Goal: Transaction & Acquisition: Download file/media

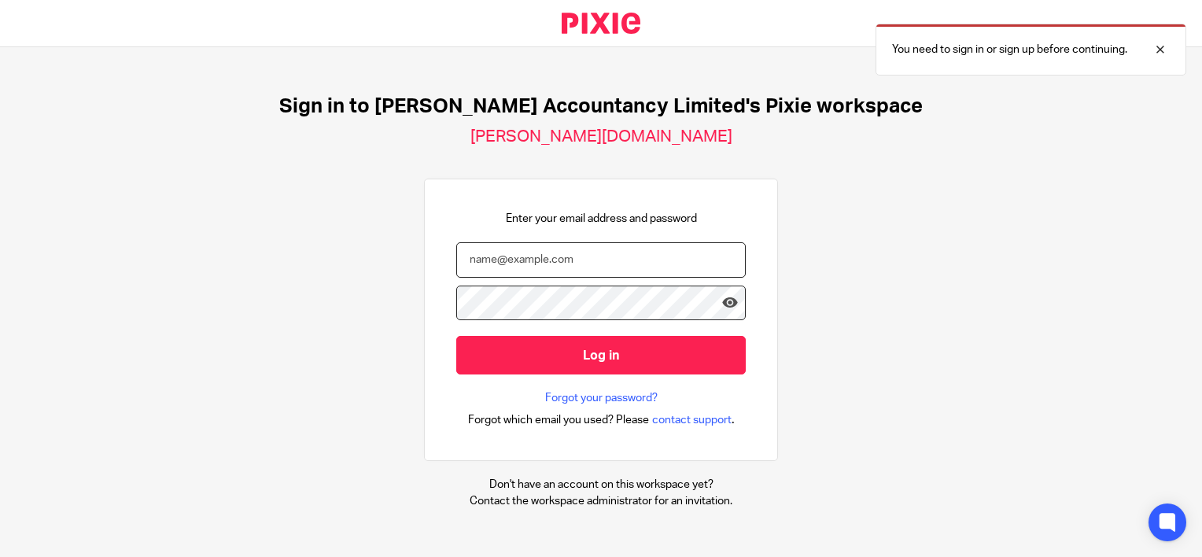
click at [522, 261] on input "email" at bounding box center [600, 259] width 289 height 35
type input "[PERSON_NAME][EMAIL_ADDRESS][DOMAIN_NAME]"
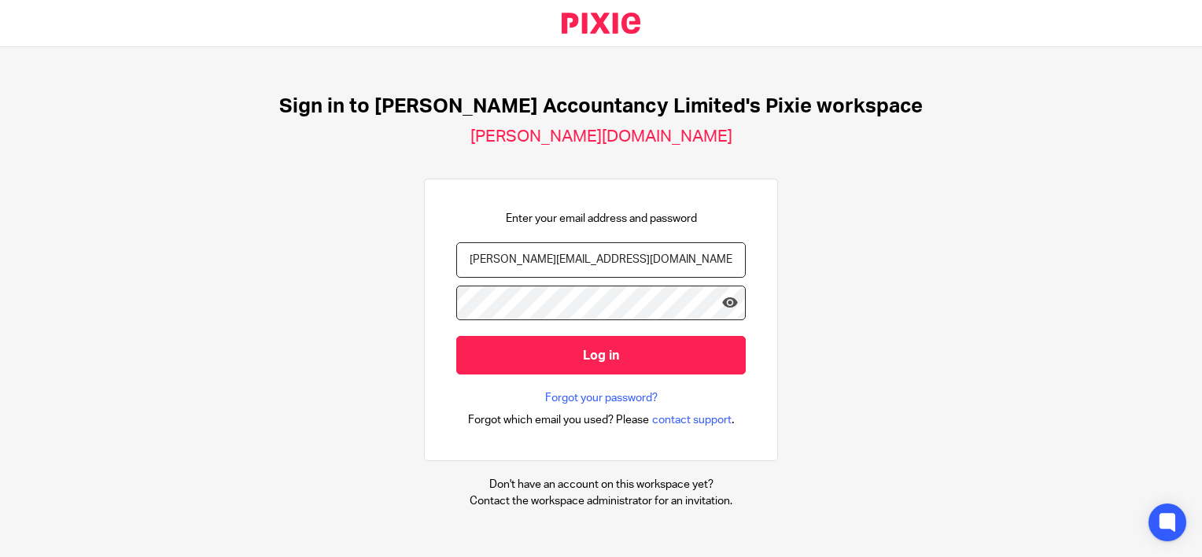
click at [456, 336] on input "Log in" at bounding box center [600, 355] width 289 height 39
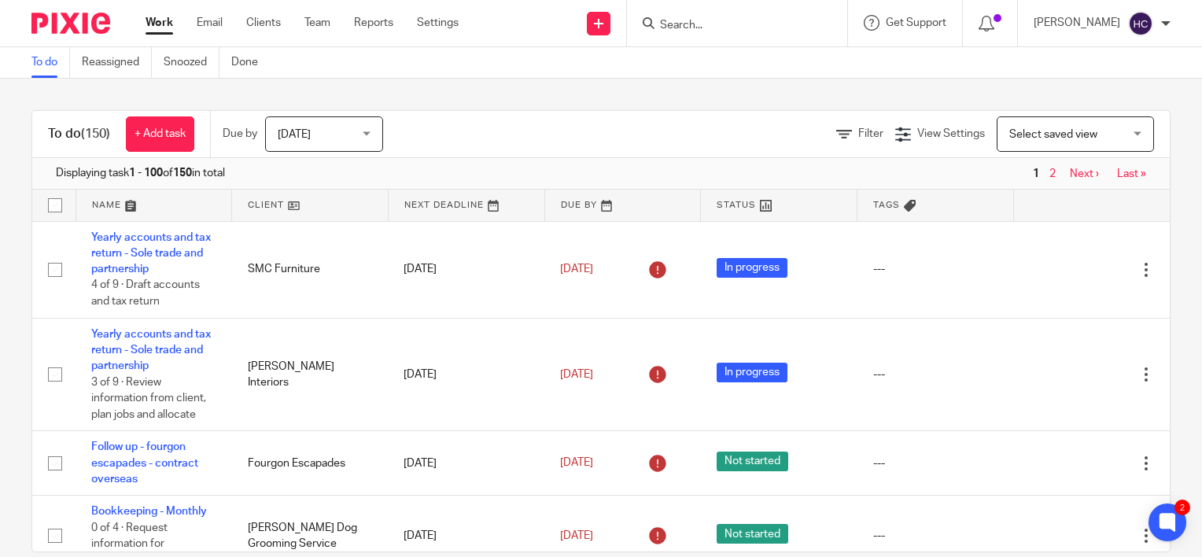
click at [693, 19] on input "Search" at bounding box center [729, 26] width 142 height 14
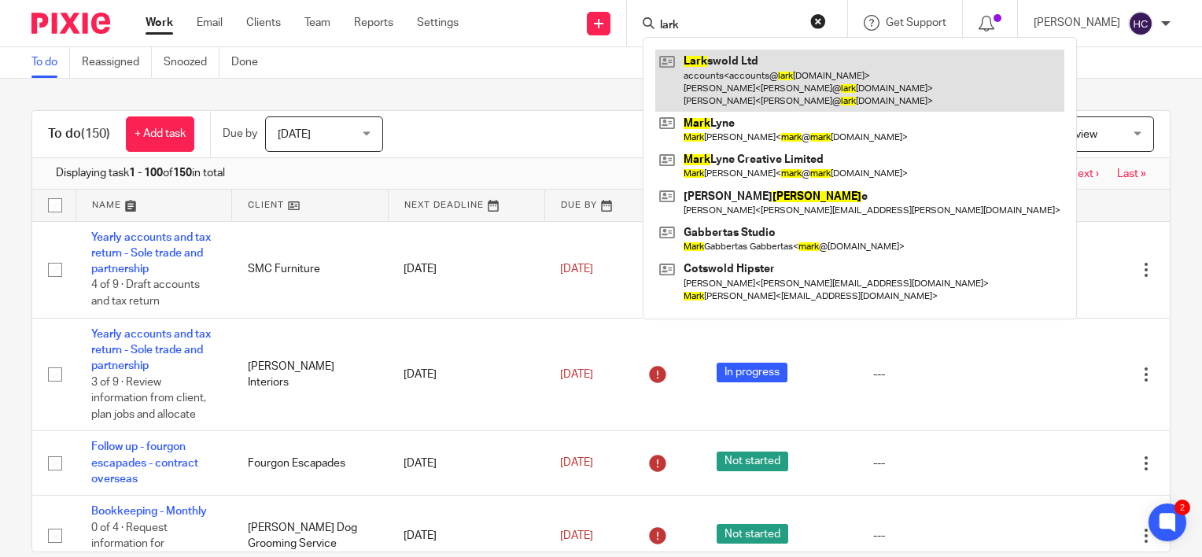
type input "lark"
click at [723, 69] on link at bounding box center [859, 81] width 409 height 62
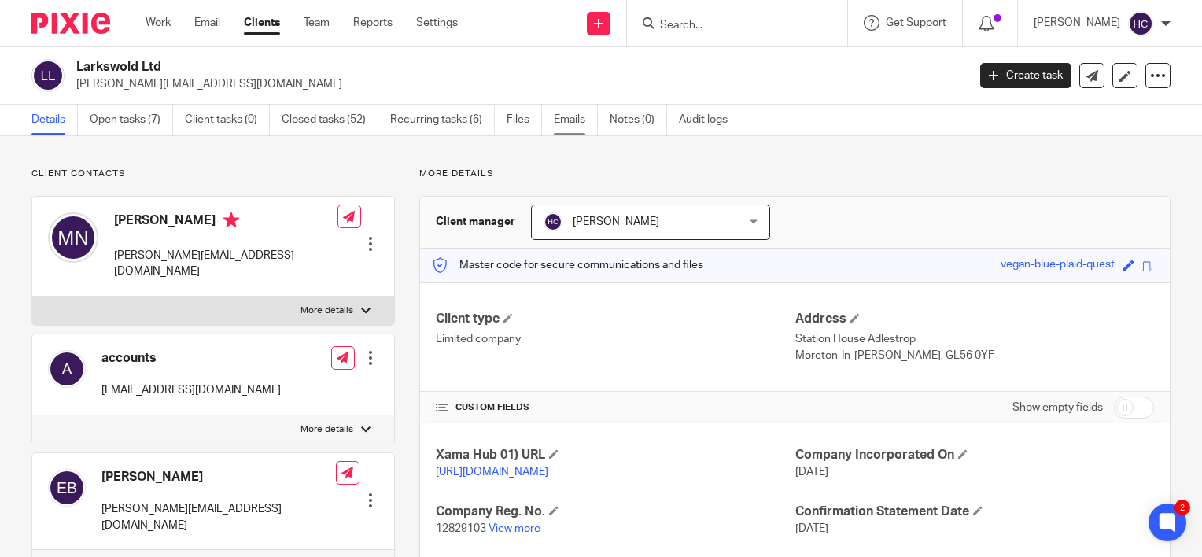
click at [581, 123] on link "Emails" at bounding box center [576, 120] width 44 height 31
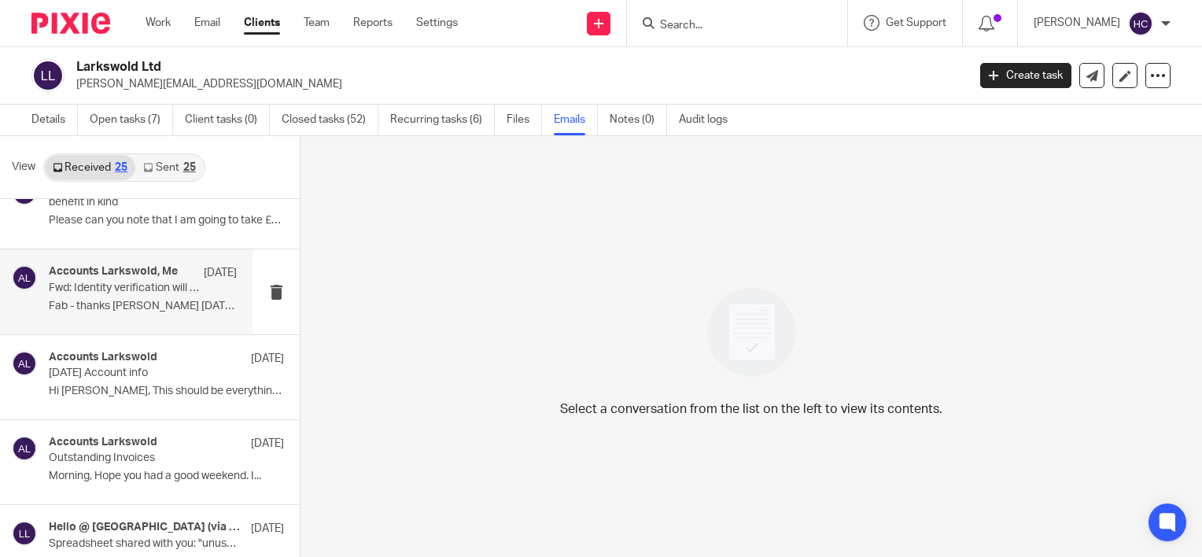
scroll to position [44, 0]
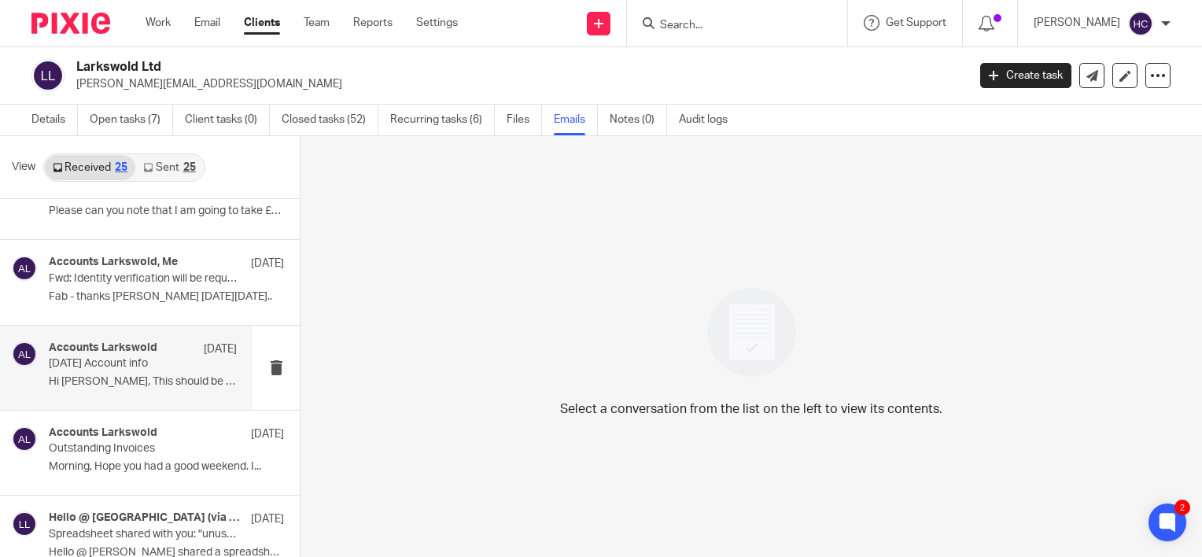
click at [196, 371] on div "Accounts Larkswold [DATE] [DATE] Account info Hi [PERSON_NAME], This should be …" at bounding box center [143, 367] width 188 height 53
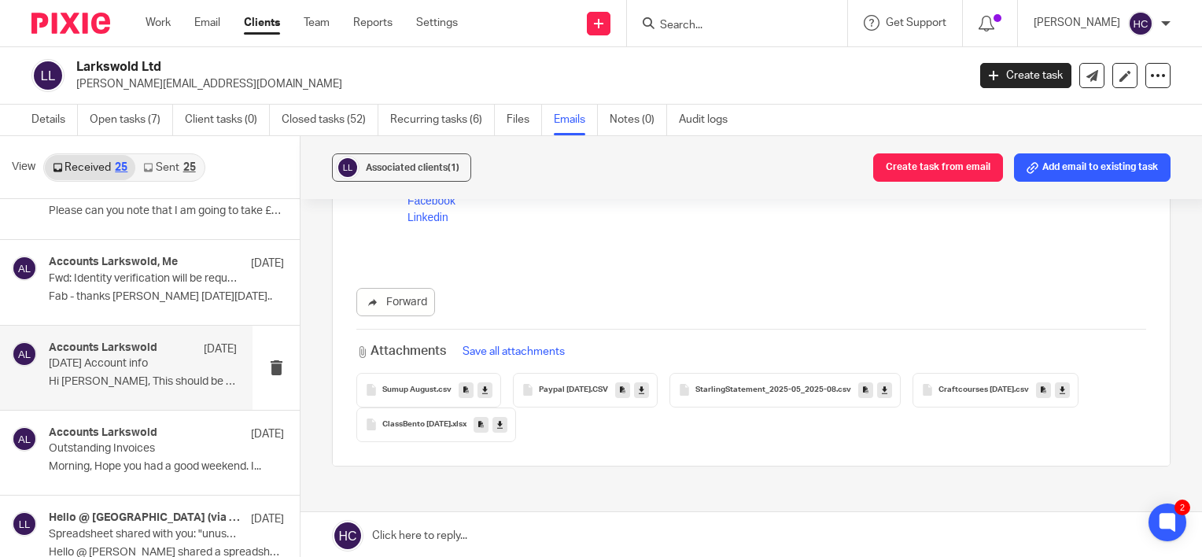
scroll to position [445, 0]
click at [882, 389] on icon at bounding box center [885, 388] width 6 height 12
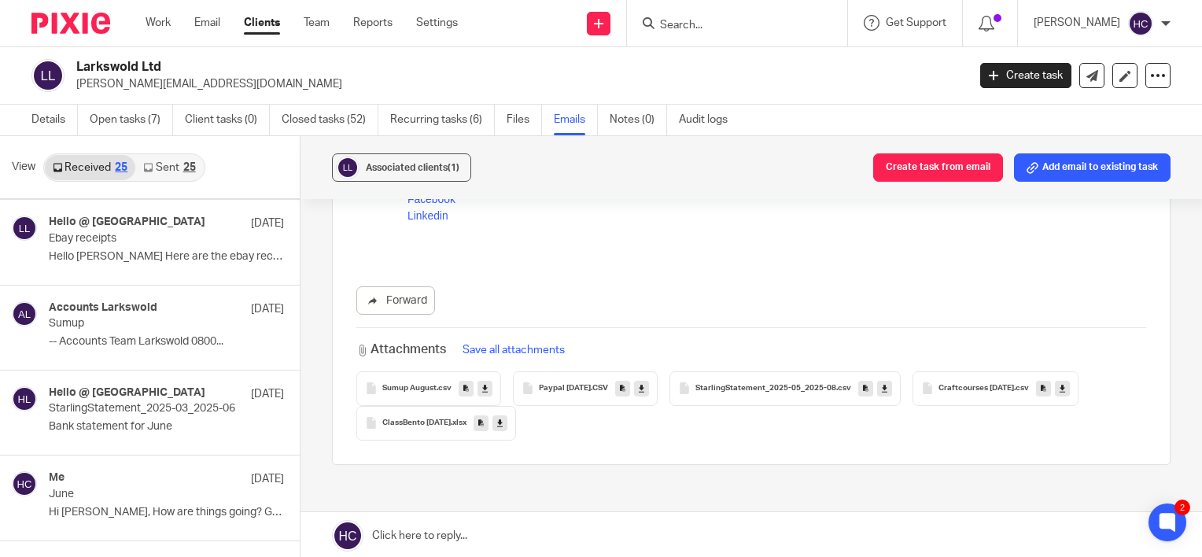
scroll to position [1023, 0]
click at [110, 396] on div "Hello @ Larkswold 2 Jul" at bounding box center [166, 393] width 235 height 16
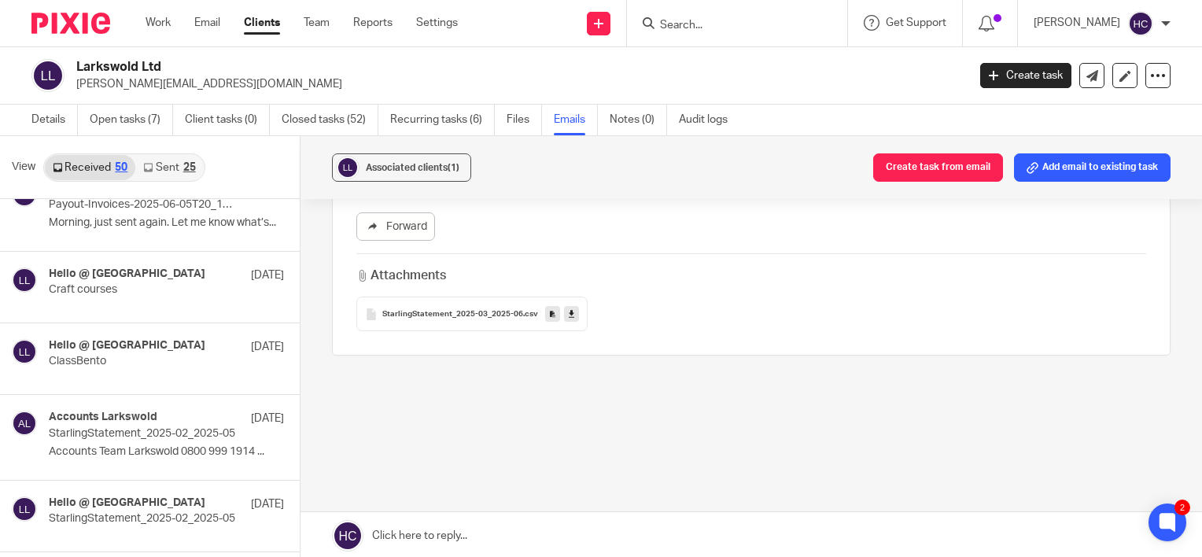
scroll to position [2249, 0]
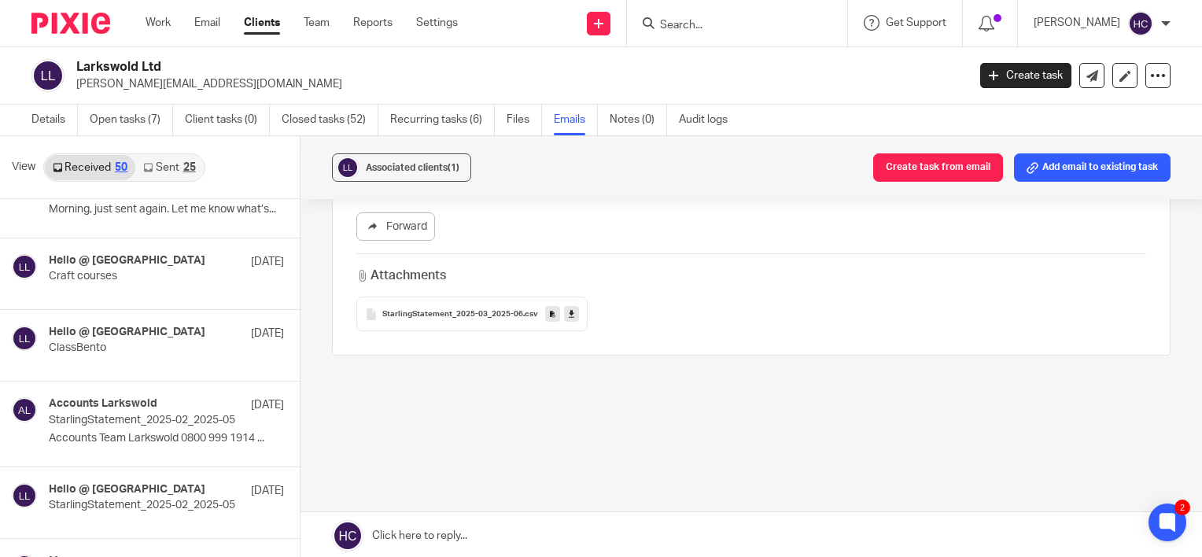
click at [167, 415] on p "StarlingStatement_2025-02_2025-05" at bounding box center [143, 420] width 188 height 13
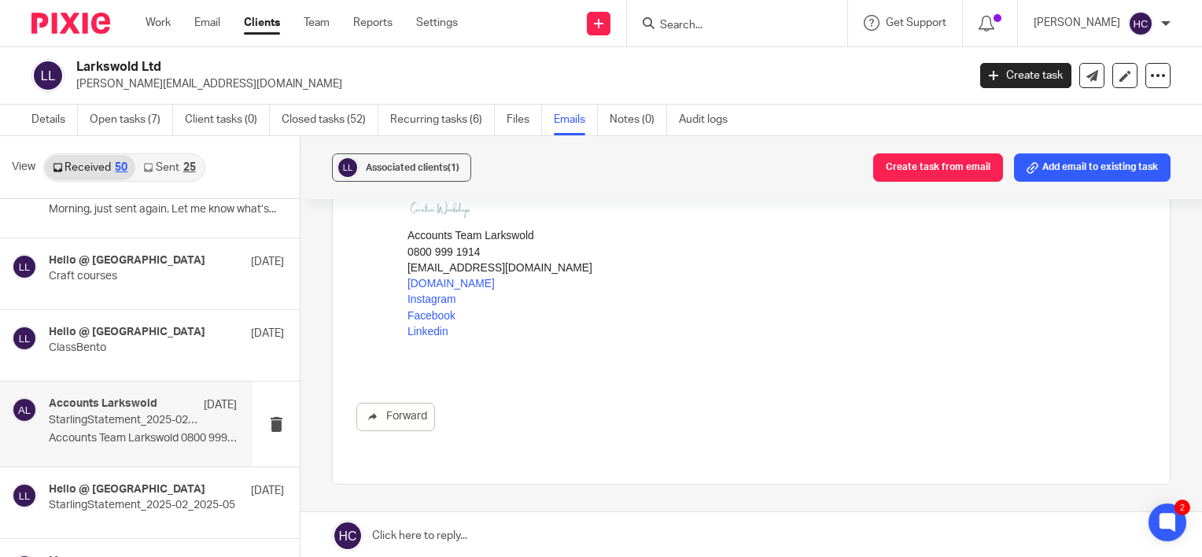
scroll to position [278, 0]
click at [130, 483] on h4 "Hello @ Larkswold" at bounding box center [122, 489] width 147 height 13
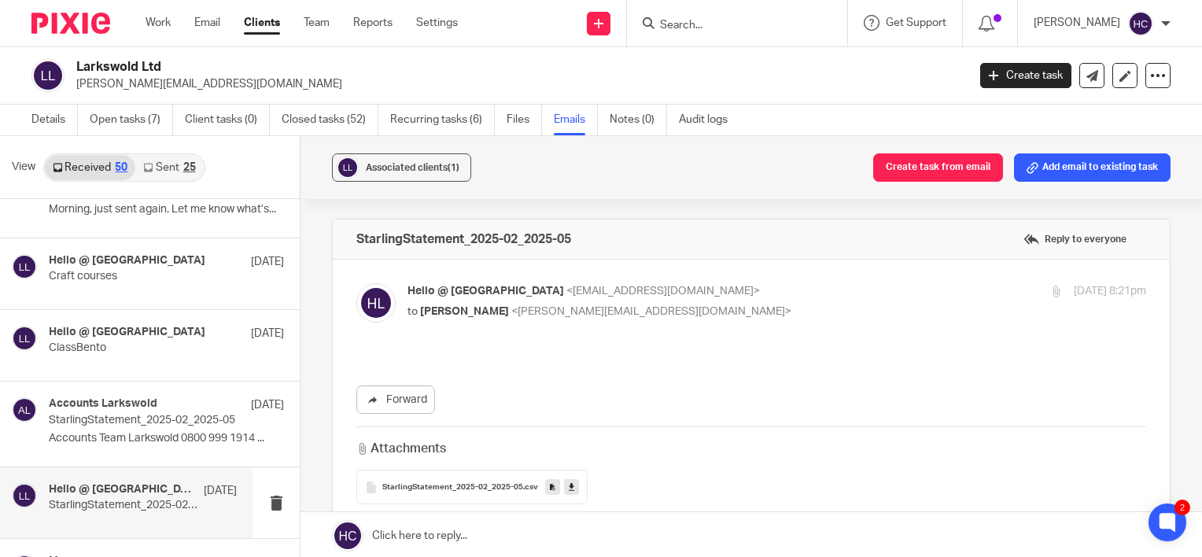
scroll to position [0, 0]
click at [569, 485] on icon at bounding box center [572, 487] width 6 height 12
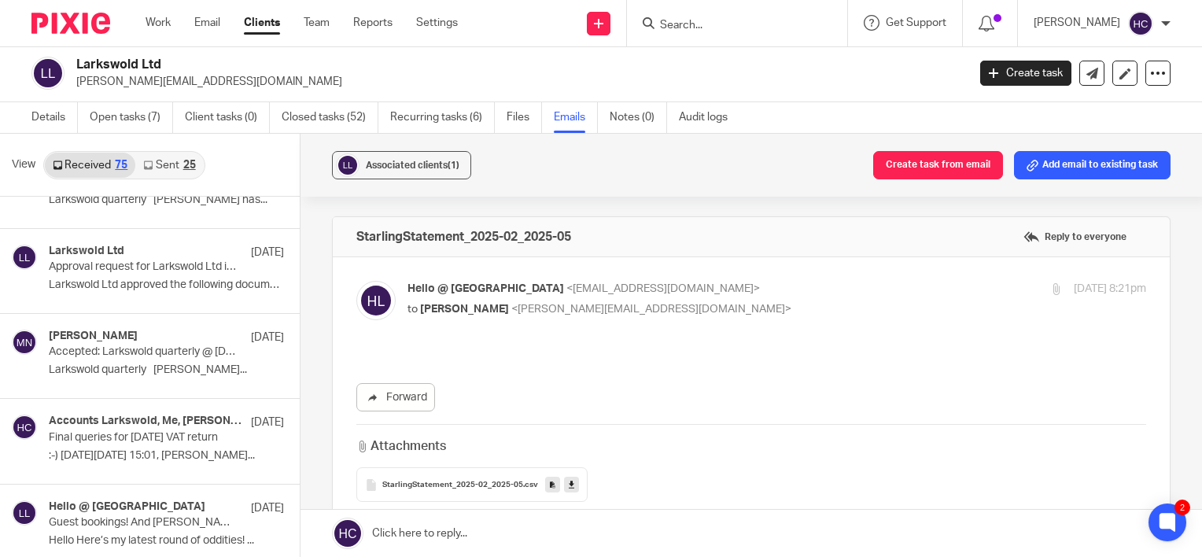
scroll to position [4348, 0]
drag, startPoint x: 86, startPoint y: 448, endPoint x: 55, endPoint y: 441, distance: 31.7
click at [55, 448] on p ":-) On Thu, 6 Mar 2025 at 15:01, Hannah..." at bounding box center [143, 454] width 188 height 13
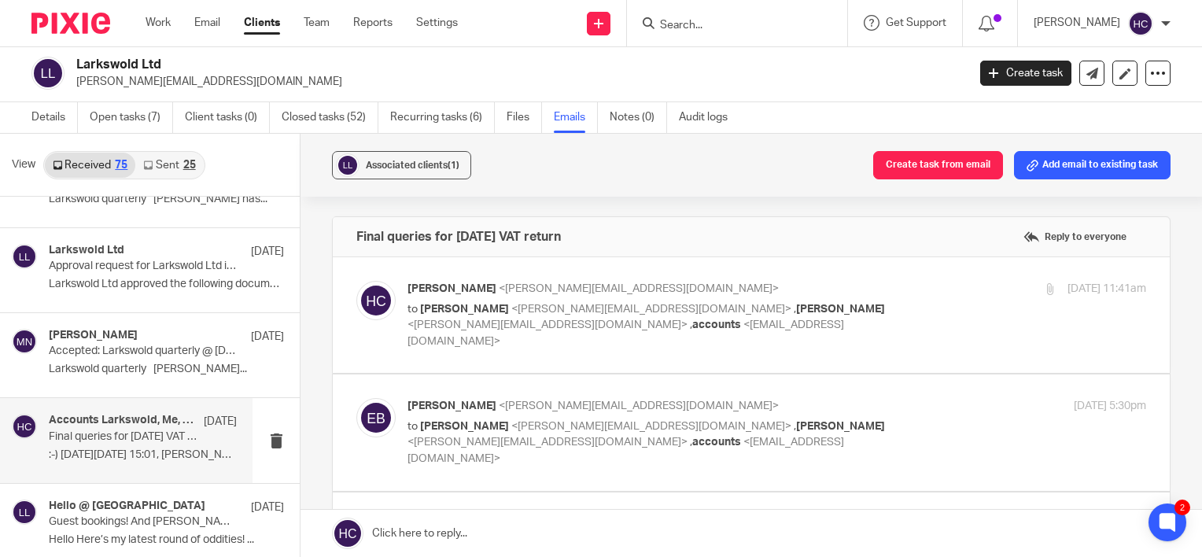
scroll to position [0, 0]
click at [508, 287] on span "<hannah@chatfieldaccountancy.co.uk>" at bounding box center [639, 288] width 280 height 11
checkbox input "true"
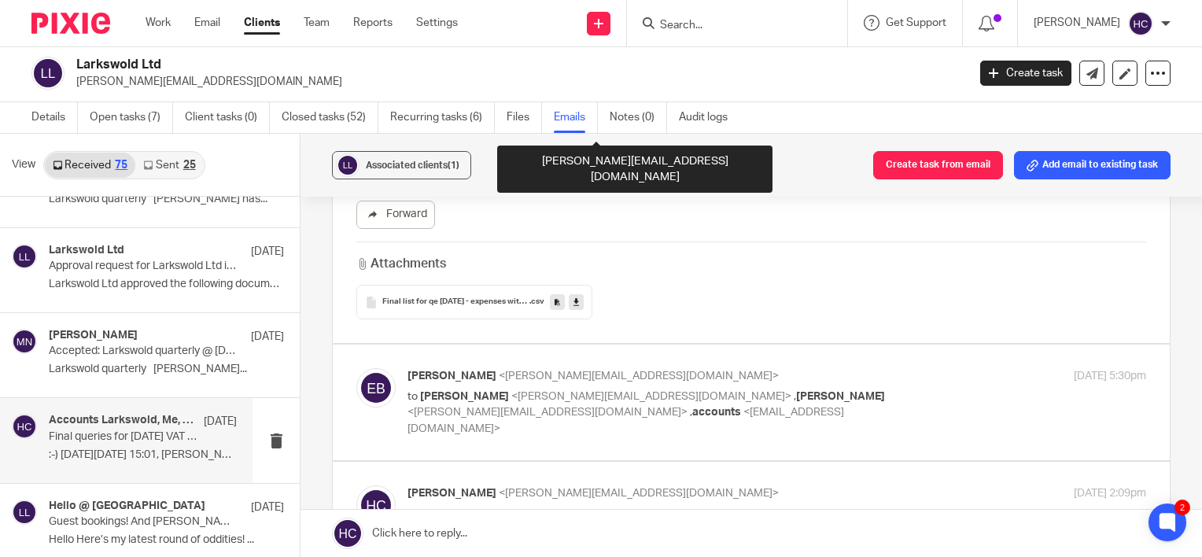
scroll to position [791, 0]
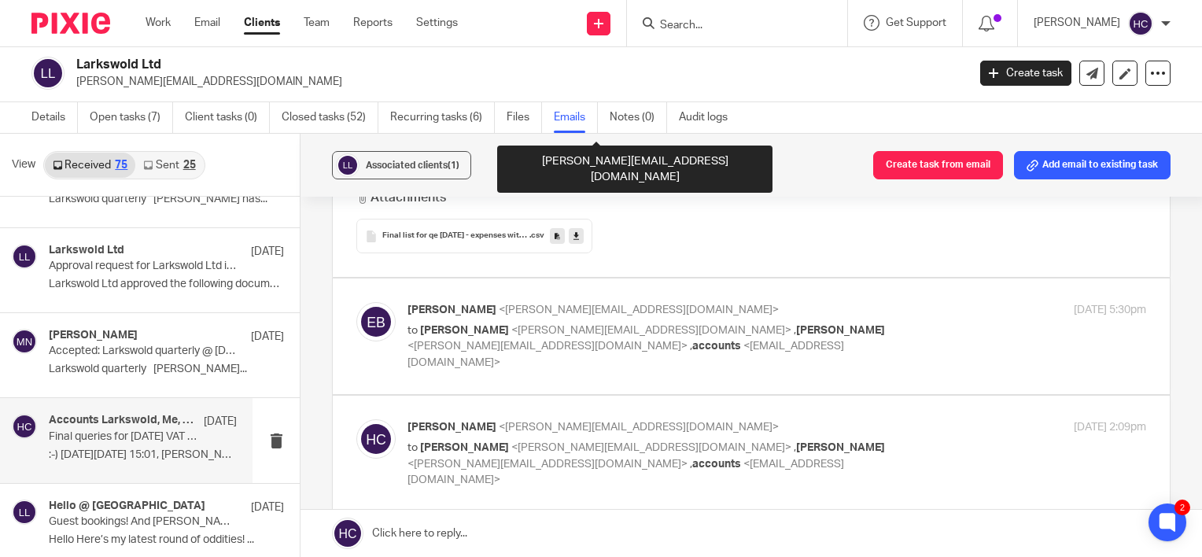
click at [508, 304] on span "<emma@larkswold.com>" at bounding box center [639, 309] width 280 height 11
checkbox input "true"
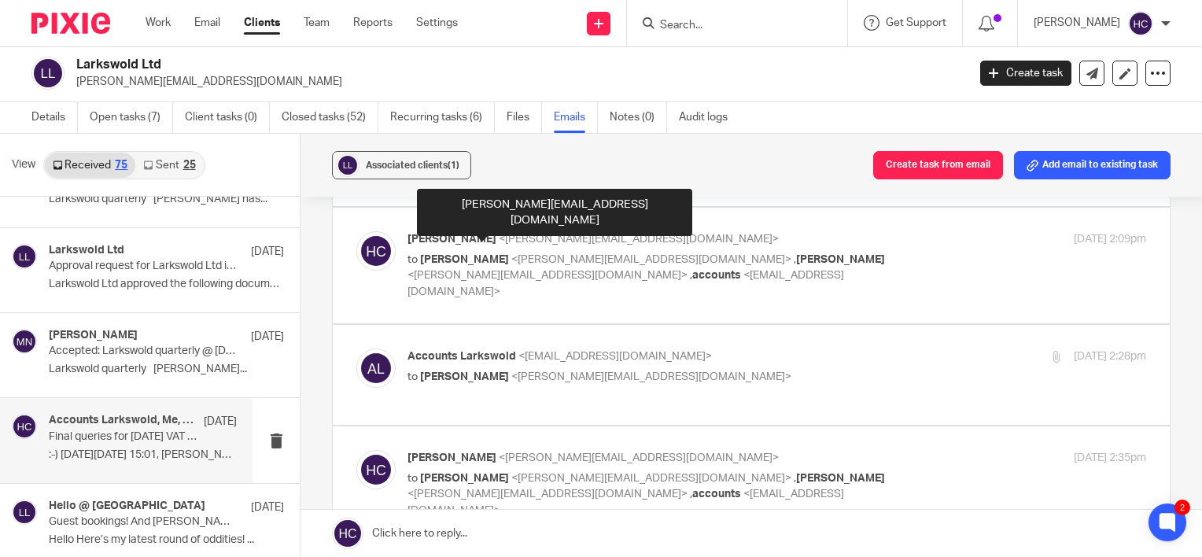
scroll to position [1207, 0]
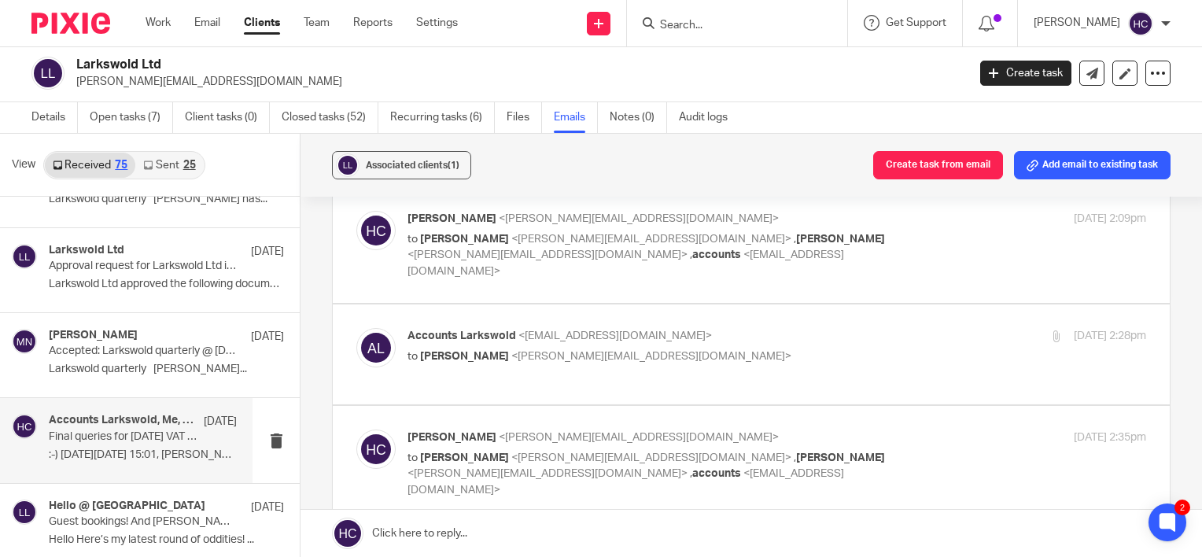
click at [507, 249] on span "<accounts@larkswold.com>" at bounding box center [625, 263] width 437 height 28
checkbox input "true"
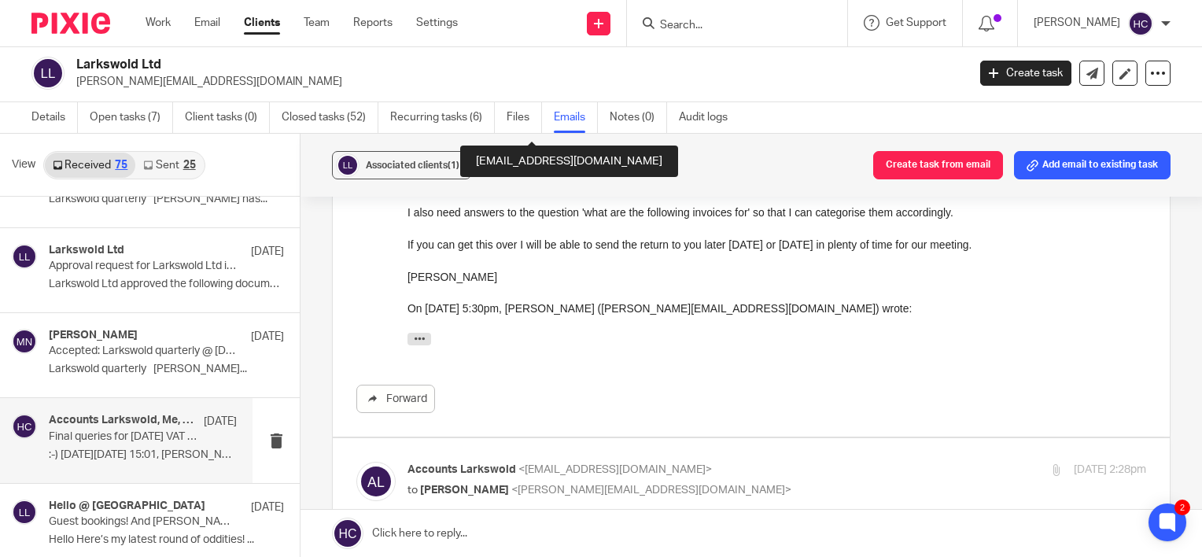
scroll to position [1539, 0]
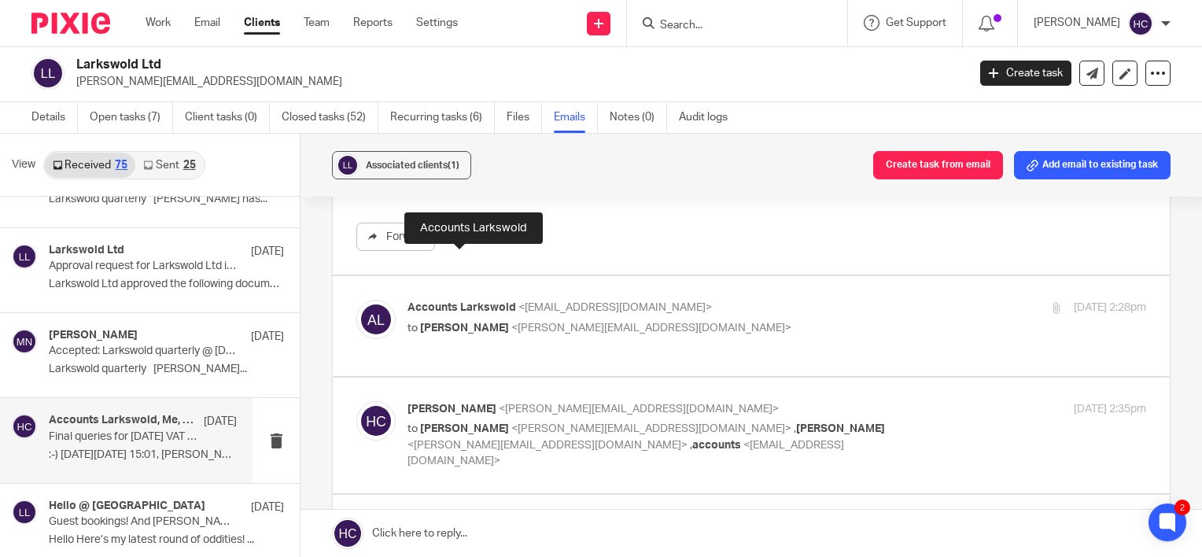
drag, startPoint x: 504, startPoint y: 252, endPoint x: 490, endPoint y: 257, distance: 15.2
drag, startPoint x: 490, startPoint y: 257, endPoint x: 459, endPoint y: 284, distance: 40.7
drag, startPoint x: 459, startPoint y: 284, endPoint x: 441, endPoint y: 271, distance: 23.1
click at [441, 320] on p "to Hannah Chatfield <hannah@chatfieldaccountancy.co.uk>" at bounding box center [653, 328] width 492 height 17
checkbox input "true"
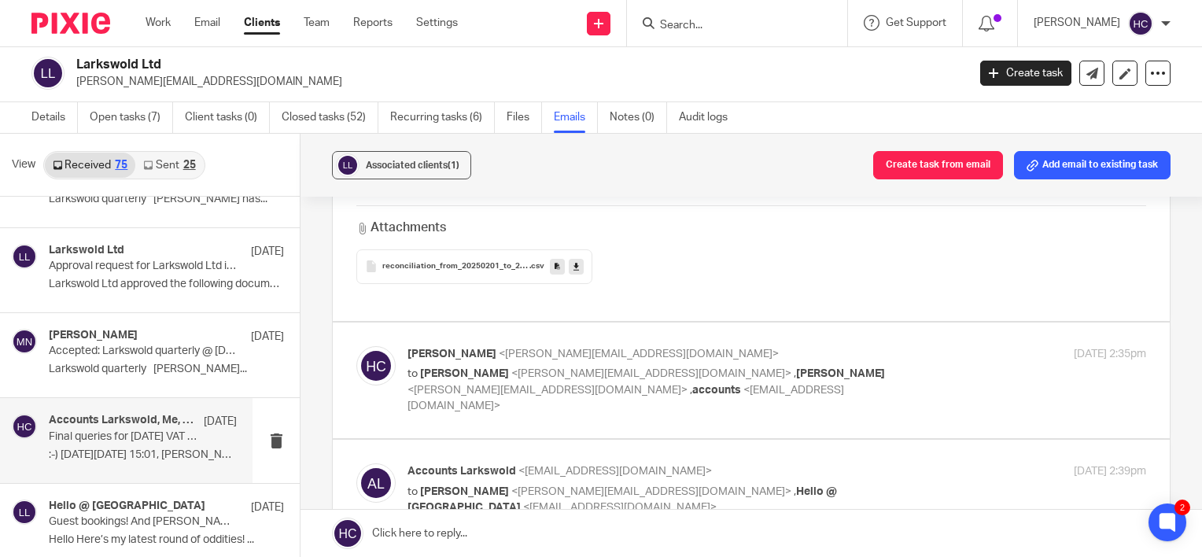
scroll to position [2209, 0]
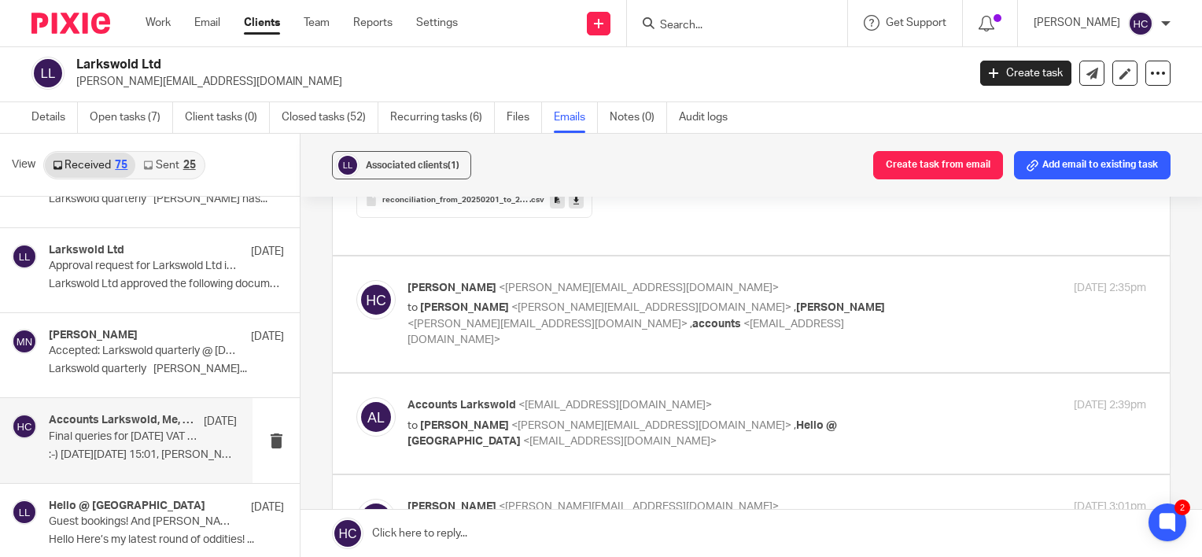
click at [429, 400] on span "Accounts Larkswold" at bounding box center [461, 405] width 109 height 11
checkbox input "true"
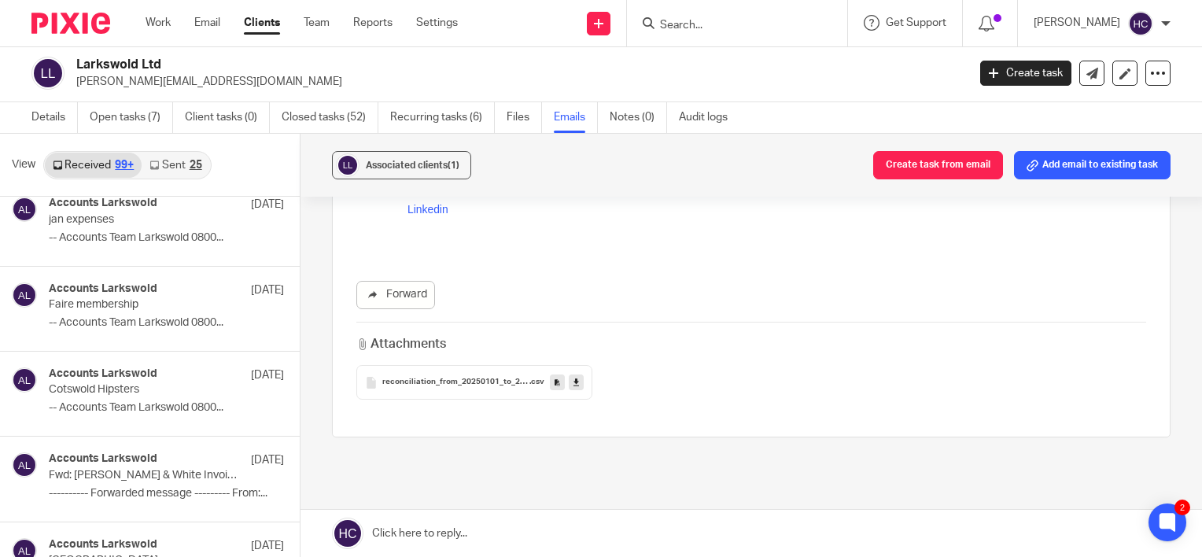
scroll to position [6147, 0]
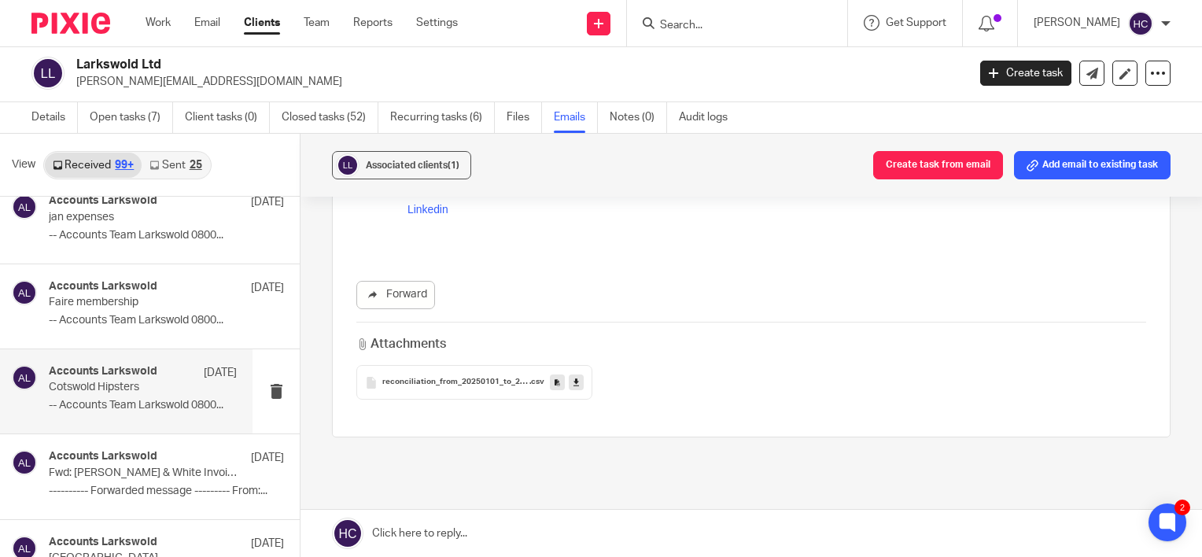
click at [154, 381] on p "Cotswold Hipsters" at bounding box center [124, 387] width 150 height 13
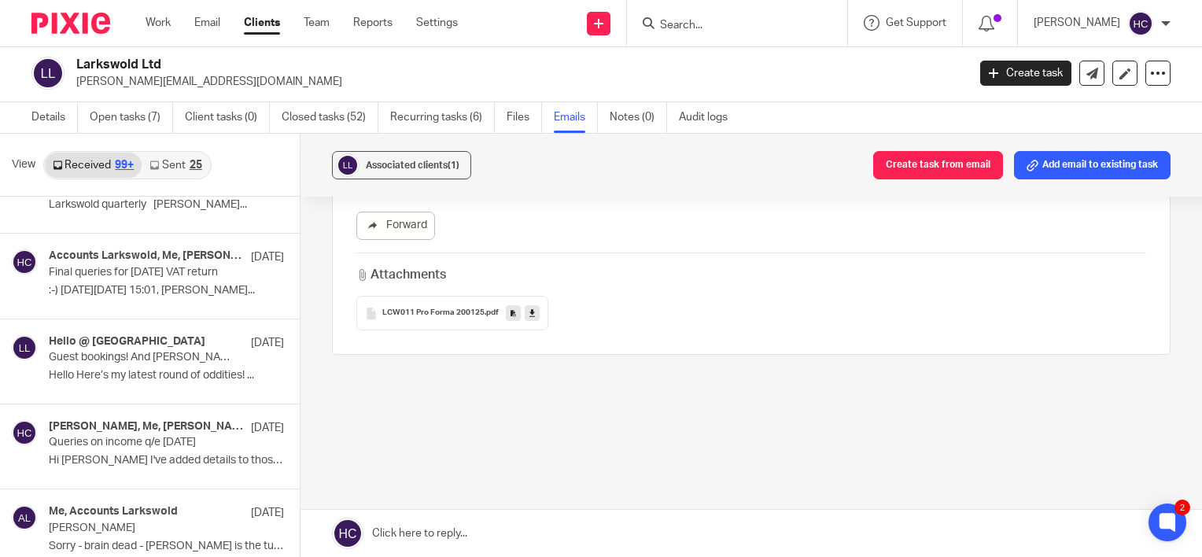
scroll to position [4513, 0]
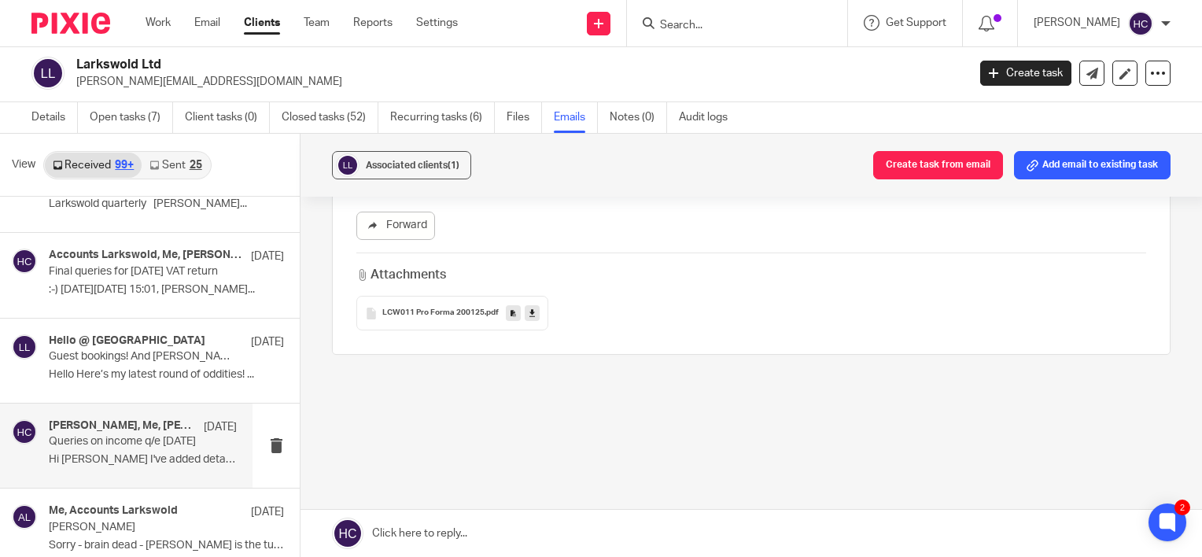
drag, startPoint x: 142, startPoint y: 409, endPoint x: 146, endPoint y: 447, distance: 38.0
click at [146, 453] on p "Hi Hannah I've added details to those I can..." at bounding box center [143, 459] width 188 height 13
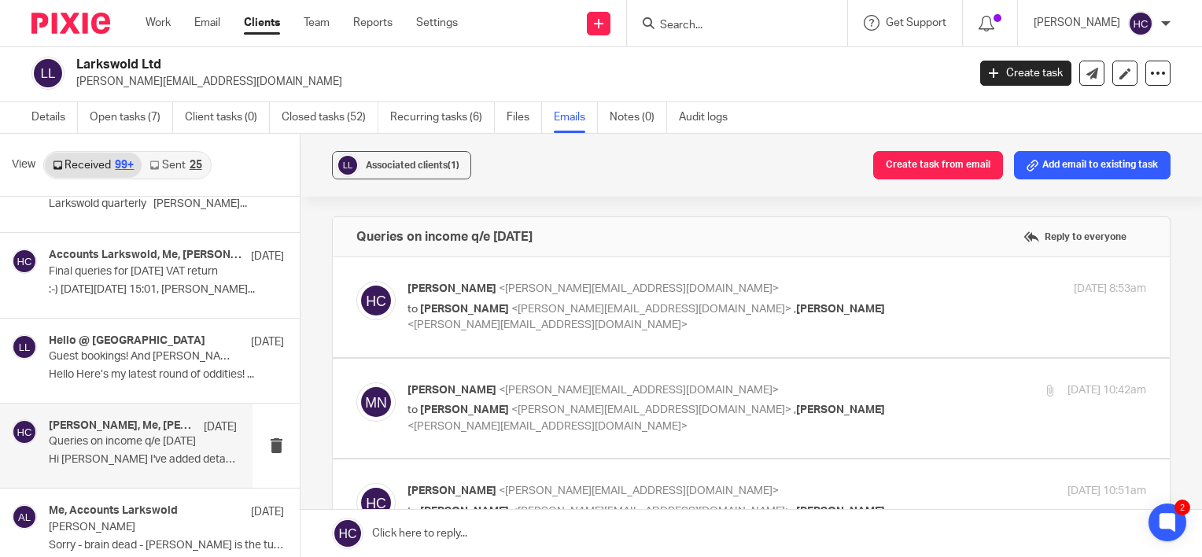
scroll to position [0, 0]
click at [488, 376] on label at bounding box center [751, 409] width 837 height 100
click at [356, 382] on input "checkbox" at bounding box center [356, 382] width 1 height 1
checkbox input "true"
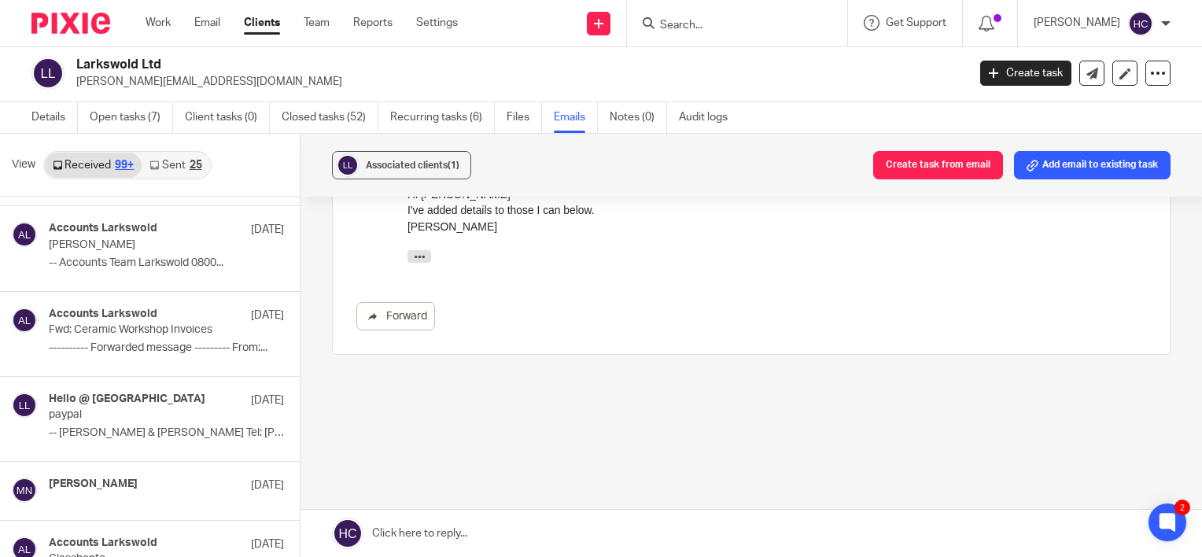
scroll to position [5211, 0]
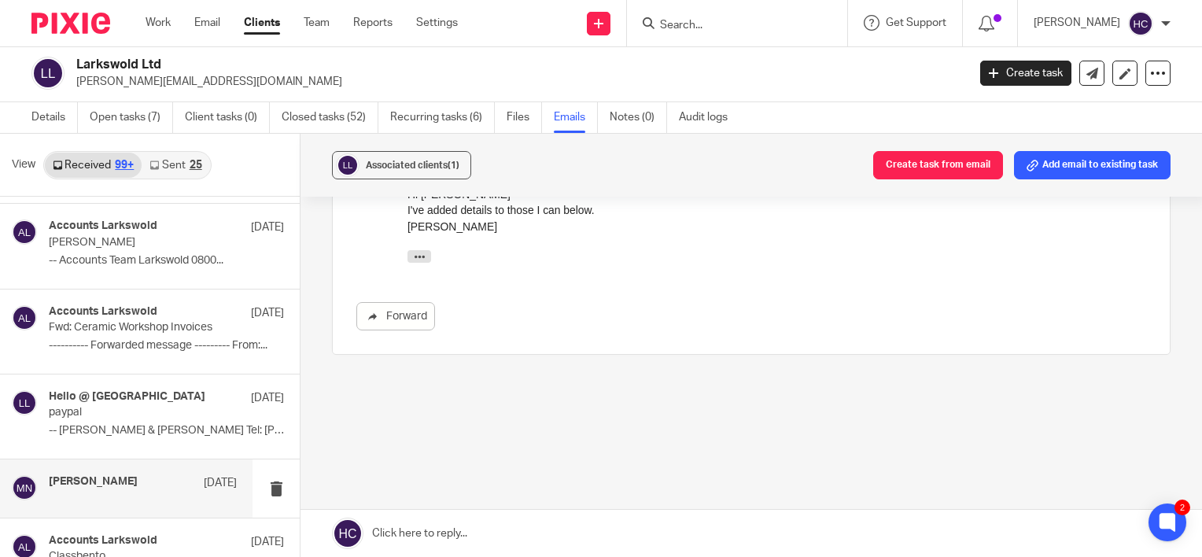
drag, startPoint x: 153, startPoint y: 490, endPoint x: 139, endPoint y: 491, distance: 14.2
click at [139, 491] on div "Melinda Nicholds-Brown 2 Mar" at bounding box center [143, 488] width 188 height 26
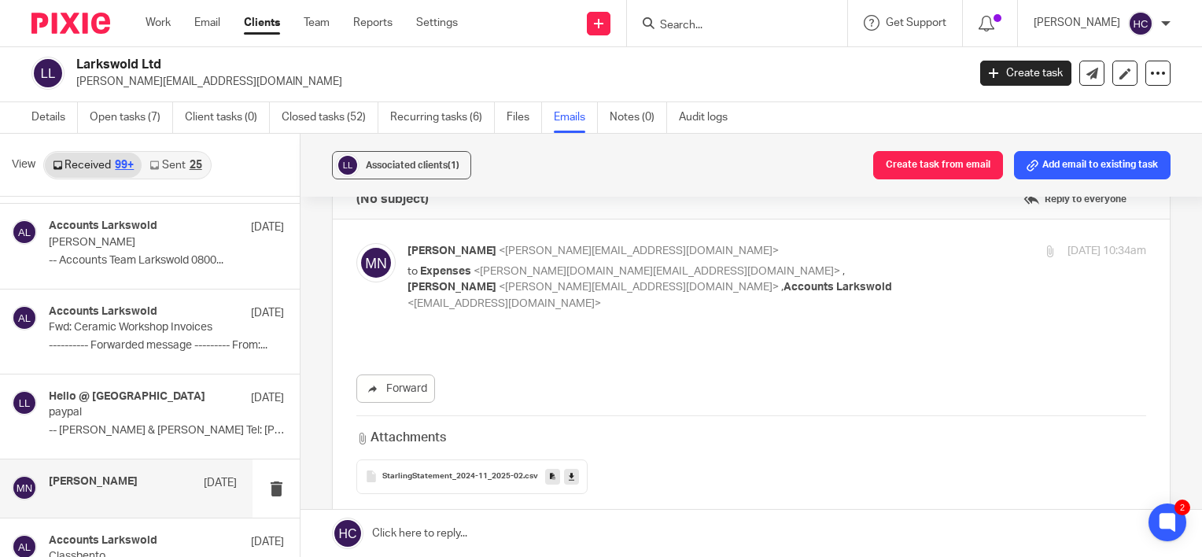
scroll to position [41, 0]
click at [564, 466] on link at bounding box center [571, 474] width 15 height 16
